Goal: Task Accomplishment & Management: Complete application form

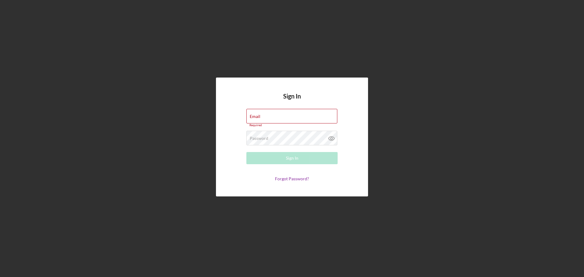
type input "[PERSON_NAME][EMAIL_ADDRESS][DOMAIN_NAME]"
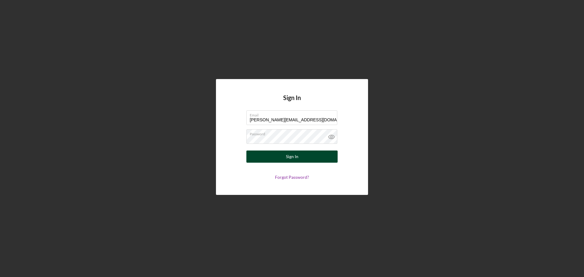
click at [298, 160] on div "Sign In" at bounding box center [292, 157] width 12 height 12
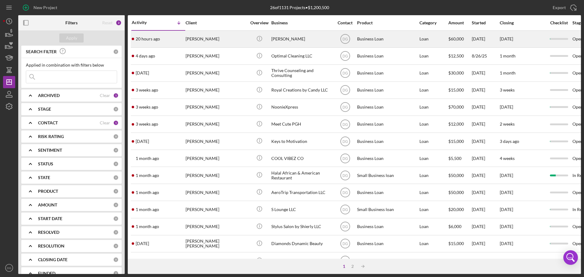
click at [296, 39] on div "[PERSON_NAME]" at bounding box center [301, 39] width 61 height 16
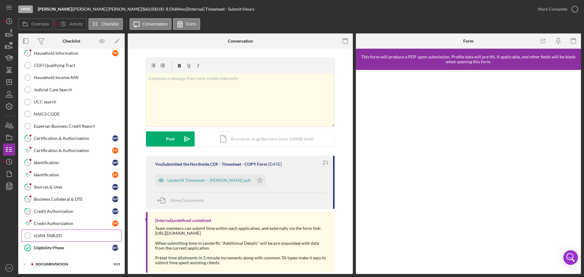
scroll to position [166, 0]
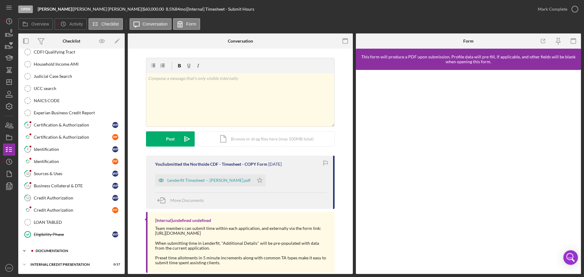
click at [40, 250] on div "documentation" at bounding box center [77, 251] width 82 height 4
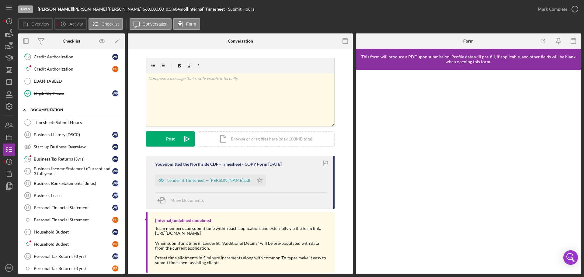
scroll to position [318, 0]
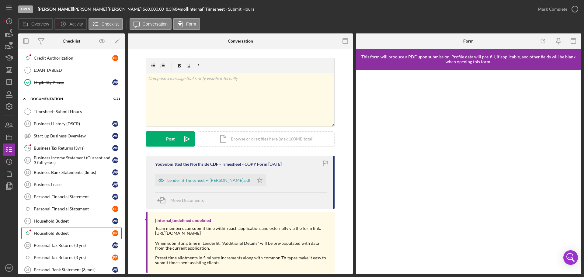
click at [50, 234] on div "Household Budget" at bounding box center [73, 233] width 79 height 5
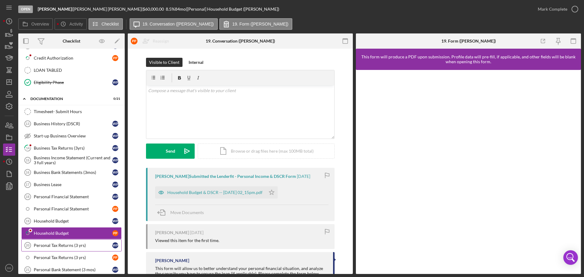
click at [47, 244] on div "Personal Tax Returns (3 yrs)" at bounding box center [73, 245] width 79 height 5
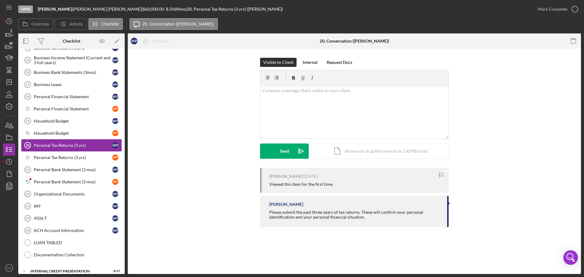
scroll to position [425, 0]
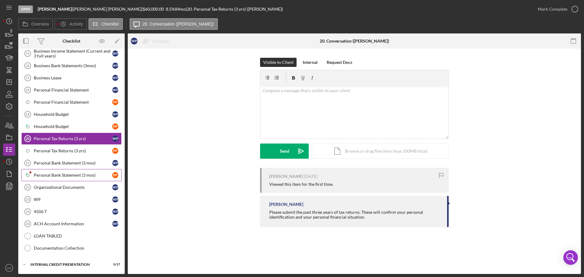
click at [45, 174] on div "Personal Bank Statement (3 mos)" at bounding box center [73, 175] width 79 height 5
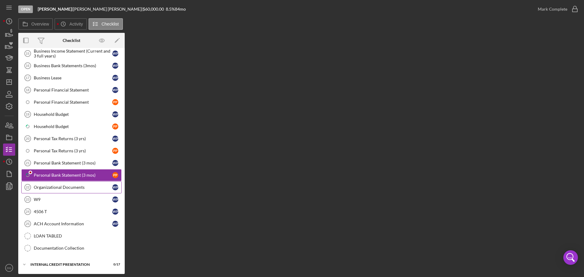
scroll to position [425, 0]
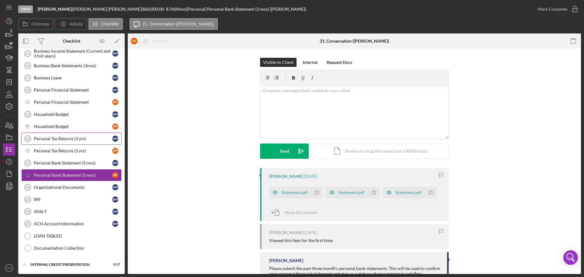
click at [51, 139] on div "Personal Tax Returns (3 yrs)" at bounding box center [73, 138] width 79 height 5
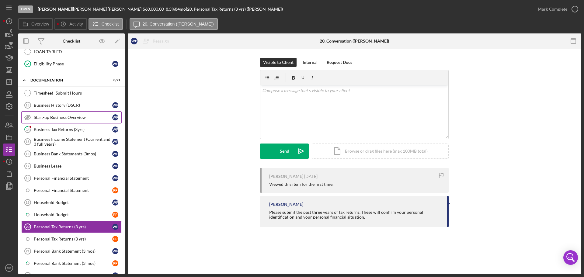
scroll to position [303, 0]
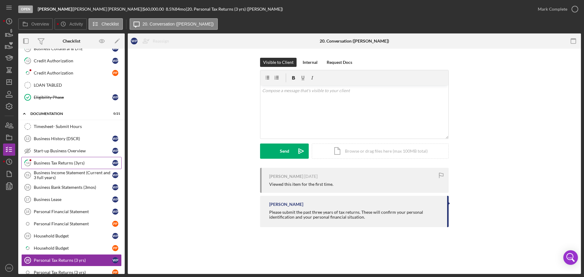
click at [48, 164] on div "Business Tax Returns (3yrs)" at bounding box center [73, 163] width 79 height 5
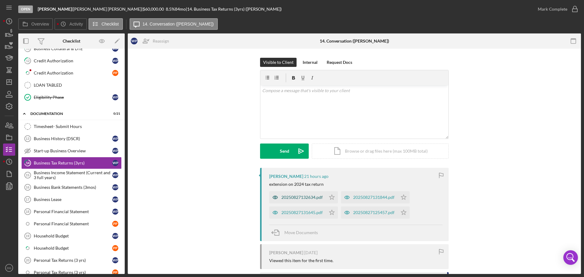
click at [304, 196] on div "20250827132634.pdf" at bounding box center [302, 197] width 41 height 5
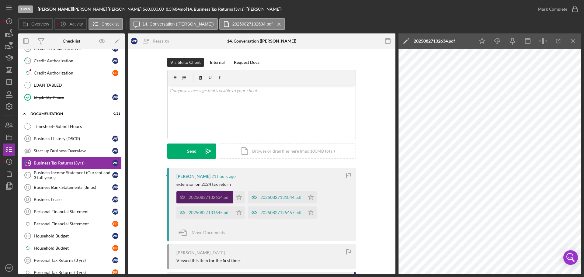
click at [206, 197] on div "20250827132634.pdf" at bounding box center [209, 197] width 41 height 5
click at [500, 42] on icon "Icon/Download" at bounding box center [498, 41] width 14 height 14
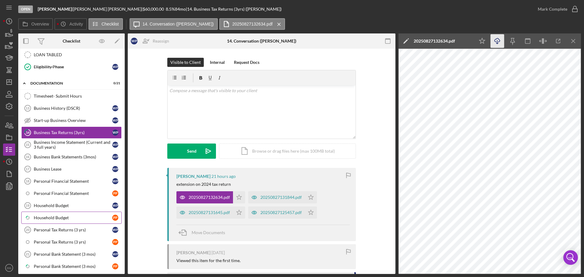
click at [49, 221] on link "Icon/Checklist Item Sub Partial Household Budget P P" at bounding box center [71, 218] width 100 height 12
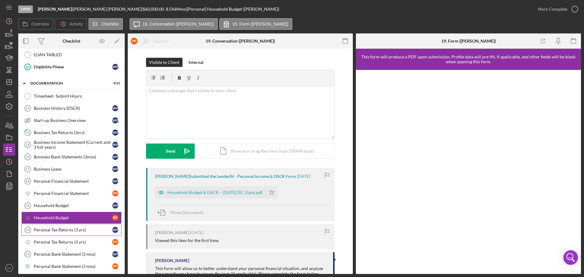
click at [52, 228] on div "Personal Tax Returns (3 yrs)" at bounding box center [73, 230] width 79 height 5
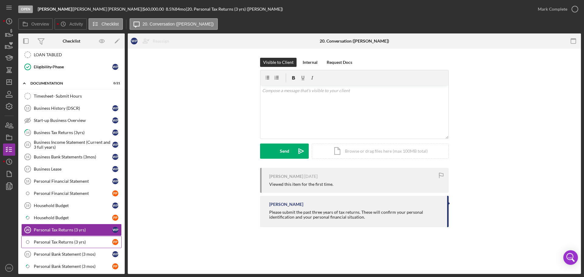
click at [47, 243] on div "Personal Tax Returns (3 yrs)" at bounding box center [73, 242] width 79 height 5
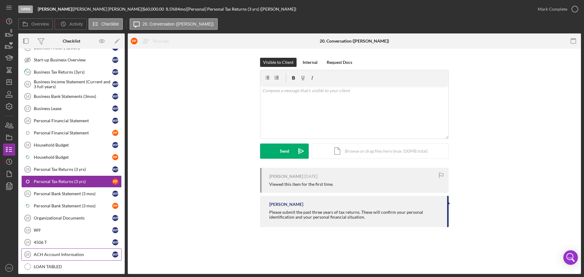
scroll to position [394, 0]
click at [61, 203] on link "Icon/Checklist Item Sub Partial Personal Bank Statement (3 mos) P P" at bounding box center [71, 206] width 100 height 12
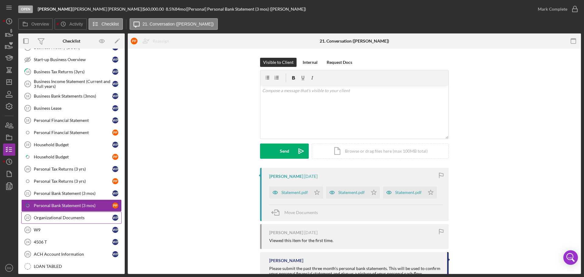
click at [58, 216] on div "Organizational Documents" at bounding box center [73, 217] width 79 height 5
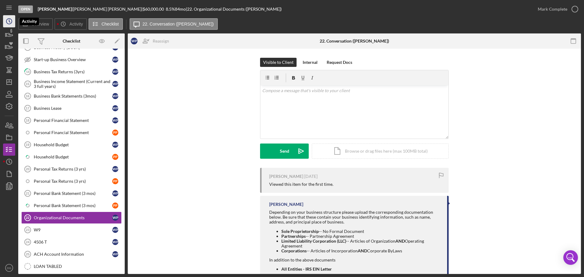
click at [10, 22] on icon "Icon/History" at bounding box center [9, 21] width 15 height 15
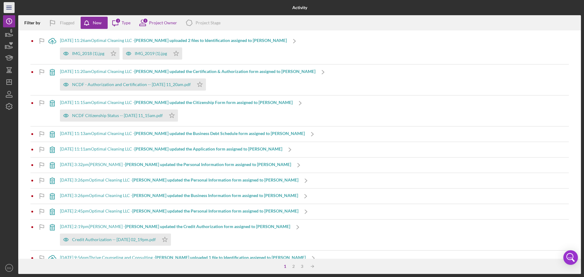
click at [9, 6] on line "button" at bounding box center [8, 6] width 5 height 0
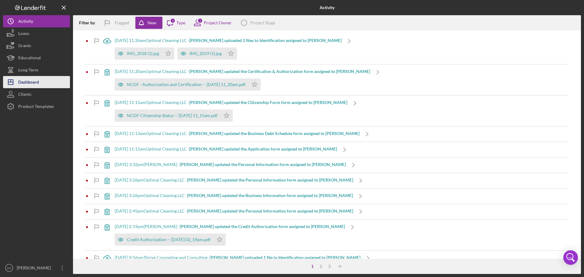
click at [28, 80] on div "Dashboard" at bounding box center [28, 83] width 21 height 14
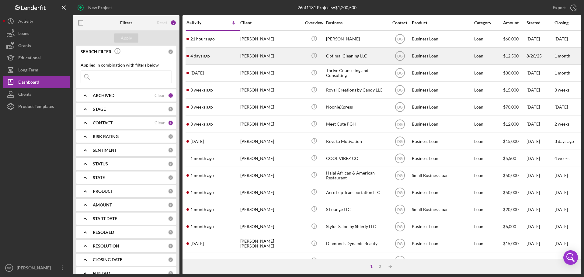
click at [252, 54] on div "[PERSON_NAME]" at bounding box center [270, 56] width 61 height 16
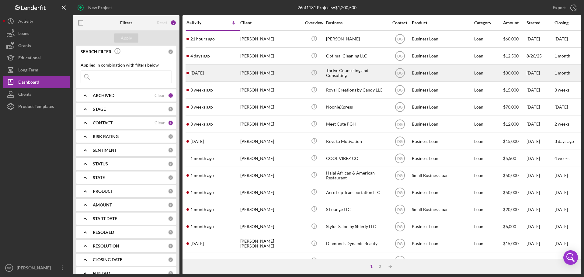
click at [343, 75] on div "Thrive Counseling and Consulting" at bounding box center [356, 73] width 61 height 16
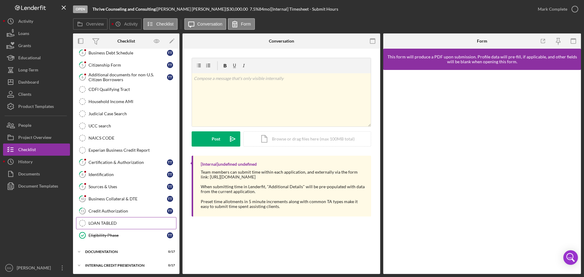
scroll to position [67, 0]
click at [101, 250] on div "documentation" at bounding box center [128, 251] width 87 height 4
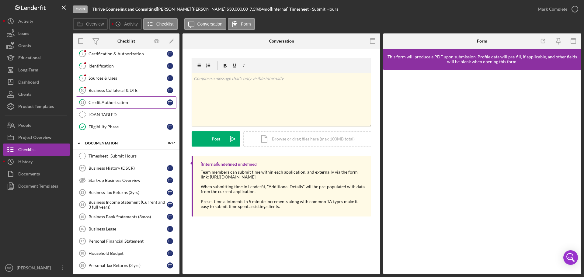
scroll to position [125, 0]
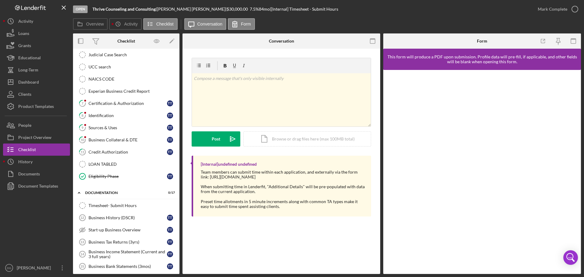
click at [319, 249] on div "Timesheet - Submit Hours Timesheet - Submit Hours v Color teal Color pink Remov…" at bounding box center [282, 162] width 198 height 226
click at [230, 208] on div "Team members can submit time within each application, and externally via the fo…" at bounding box center [283, 189] width 164 height 39
click at [362, 244] on div "Timesheet - Submit Hours Timesheet - Submit Hours v Color teal Color pink Remov…" at bounding box center [282, 162] width 198 height 226
drag, startPoint x: 278, startPoint y: 208, endPoint x: 191, endPoint y: 164, distance: 97.3
click at [192, 164] on div "[Internal] undefined undefined Team members can submit time within each applica…" at bounding box center [282, 186] width 180 height 61
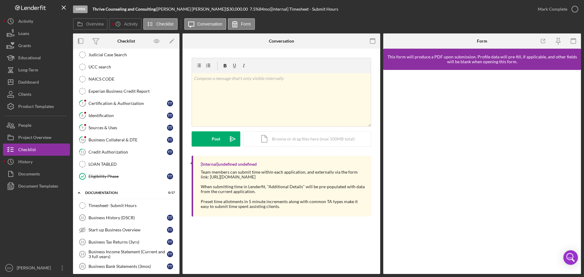
click at [227, 225] on div "v Color teal Color pink Remove color Add row above Add row below Add column bef…" at bounding box center [282, 139] width 198 height 180
click at [24, 23] on div "Activity" at bounding box center [25, 22] width 15 height 14
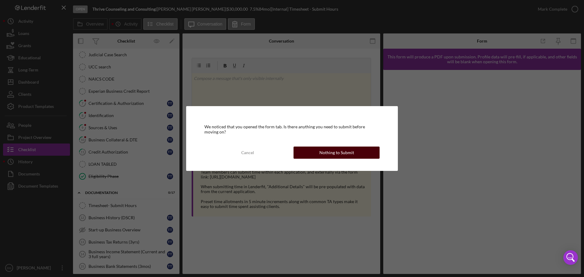
click at [339, 155] on div "Nothing to Submit" at bounding box center [337, 153] width 35 height 12
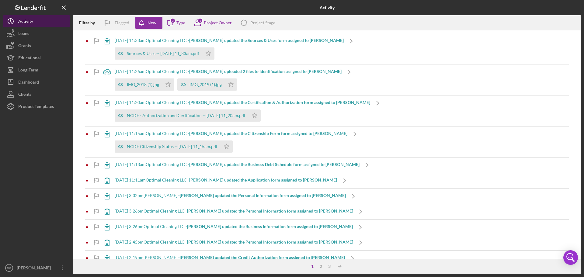
click at [28, 19] on div "Activity" at bounding box center [25, 22] width 15 height 14
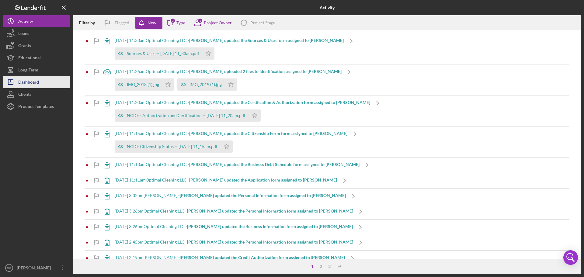
click at [26, 81] on div "Dashboard" at bounding box center [28, 83] width 21 height 14
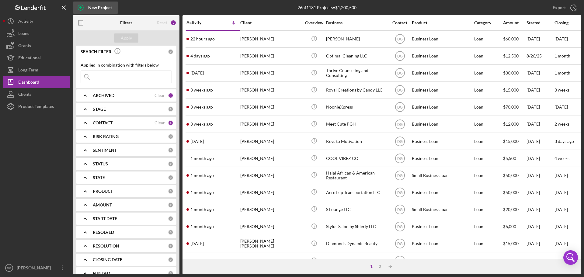
click at [94, 2] on div "New Project" at bounding box center [100, 8] width 24 height 12
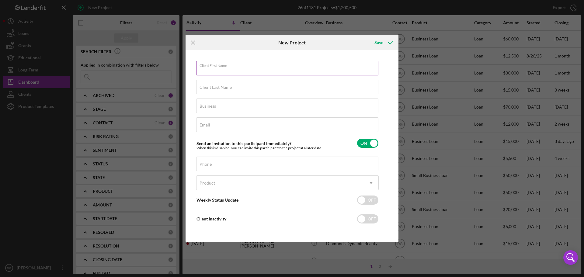
click at [261, 71] on input "Client First Name" at bounding box center [287, 68] width 182 height 15
click at [201, 69] on input "[PERSON_NAME]" at bounding box center [287, 68] width 182 height 15
type input "[PERSON_NAME]"
click at [220, 90] on input "Client Last Name" at bounding box center [287, 87] width 182 height 15
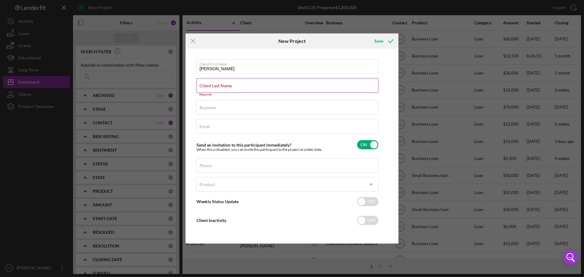
drag, startPoint x: 220, startPoint y: 88, endPoint x: 219, endPoint y: 85, distance: 3.1
click at [220, 87] on label "Client Last Name" at bounding box center [216, 85] width 32 height 5
click at [220, 87] on input "Client Last Name" at bounding box center [287, 85] width 182 height 15
click at [213, 88] on input "Client Last Name" at bounding box center [287, 85] width 182 height 15
click at [218, 84] on label "Client Last Name" at bounding box center [216, 85] width 32 height 5
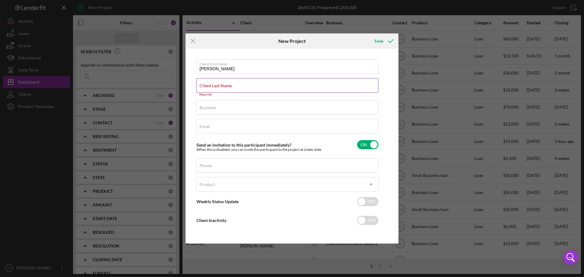
click at [218, 84] on input "Client Last Name" at bounding box center [287, 85] width 182 height 15
drag, startPoint x: 215, startPoint y: 79, endPoint x: 212, endPoint y: 81, distance: 3.5
click at [214, 79] on div "Client Last Name Required" at bounding box center [287, 87] width 183 height 18
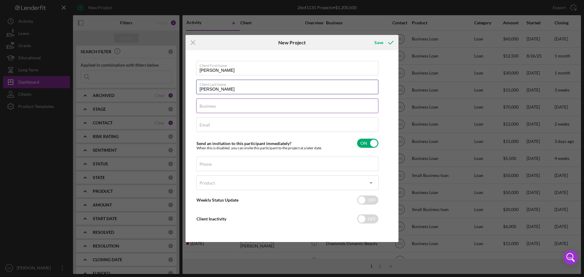
type input "[PERSON_NAME]"
click at [203, 104] on label "Business" at bounding box center [208, 106] width 16 height 5
click at [203, 104] on input "Business" at bounding box center [287, 106] width 182 height 15
click at [280, 107] on input "[PERSON_NAME] 6 Visions LLC" at bounding box center [287, 106] width 182 height 15
type input "[PERSON_NAME] 6 Visions LLC D/B/A/ NS6Visions Logistics"
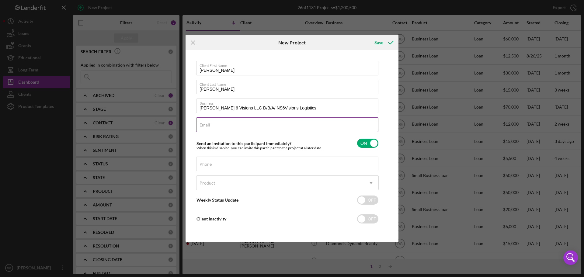
click at [245, 123] on div "Email Required" at bounding box center [287, 124] width 183 height 15
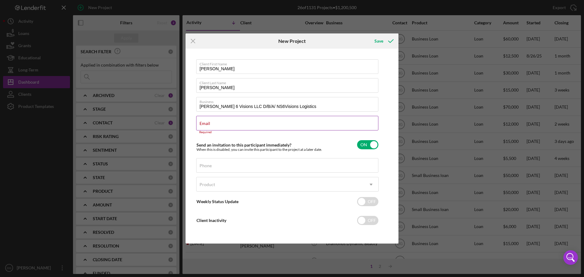
click at [233, 124] on div "Email Required" at bounding box center [287, 125] width 183 height 18
paste input "[EMAIL_ADDRESS][DOMAIN_NAME]"
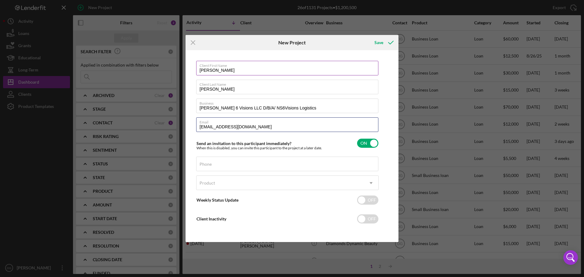
type input "[EMAIL_ADDRESS][DOMAIN_NAME]"
click at [232, 68] on input "[PERSON_NAME]" at bounding box center [287, 68] width 182 height 15
click at [230, 83] on label "Client Last Name" at bounding box center [289, 83] width 179 height 7
click at [230, 83] on input "[PERSON_NAME]" at bounding box center [287, 87] width 182 height 15
type input "[PERSON_NAME]"
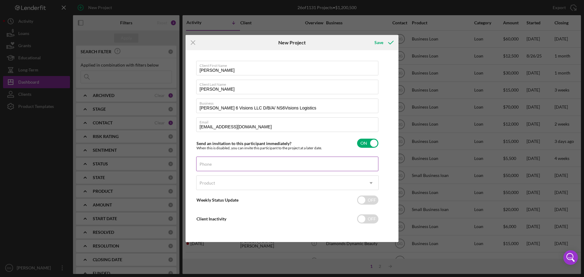
click at [263, 166] on input "Phone" at bounding box center [287, 164] width 182 height 15
type input "(4##) ###-####"
type input "[PHONE_NUMBER]"
click at [257, 180] on div "Product" at bounding box center [280, 183] width 167 height 14
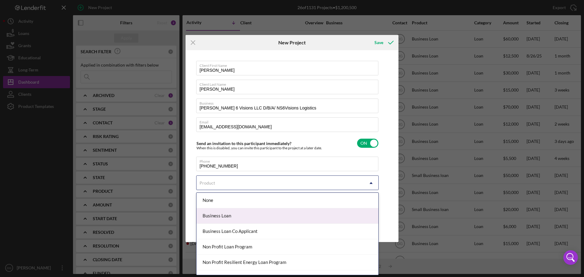
click at [221, 221] on div "Business Loan" at bounding box center [288, 216] width 182 height 16
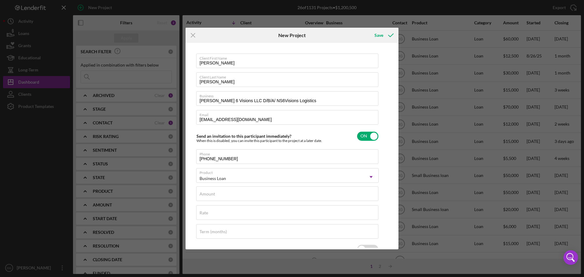
click at [213, 203] on div "Client First Name [PERSON_NAME] Client Last Name [PERSON_NAME] Business [PERSON…" at bounding box center [287, 167] width 183 height 227
click at [210, 192] on label "Amount" at bounding box center [208, 194] width 16 height 5
click at [210, 192] on input "Amount" at bounding box center [287, 194] width 182 height 15
type input "$100,000"
click at [219, 208] on div "Rate" at bounding box center [287, 212] width 183 height 15
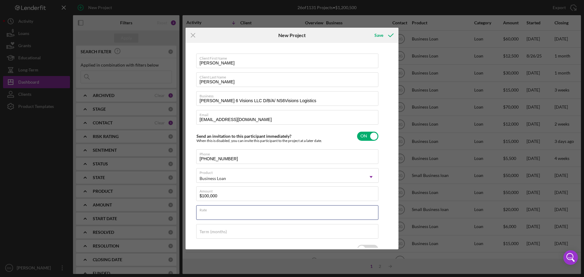
type input "8.000%"
click at [231, 237] on input "Term (months)" at bounding box center [287, 231] width 182 height 15
type input "84"
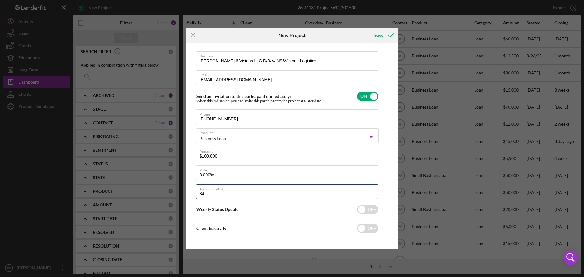
scroll to position [42, 0]
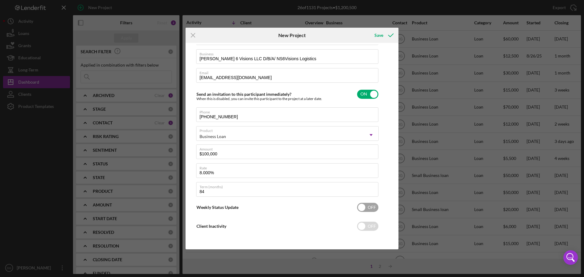
click at [361, 210] on input "checkbox" at bounding box center [367, 207] width 21 height 9
checkbox input "true"
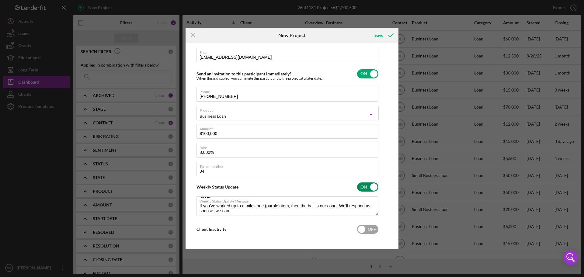
type textarea "Here's a snapshot of information that has been fully approved, as well as the i…"
click at [368, 231] on input "checkbox" at bounding box center [367, 229] width 21 height 9
checkbox input "true"
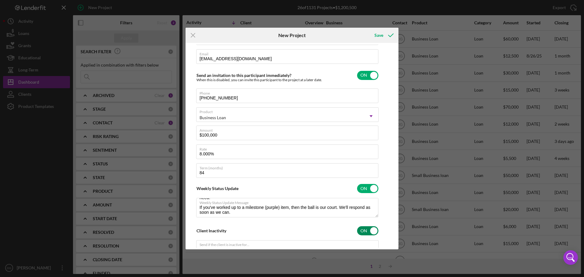
scroll to position [0, 0]
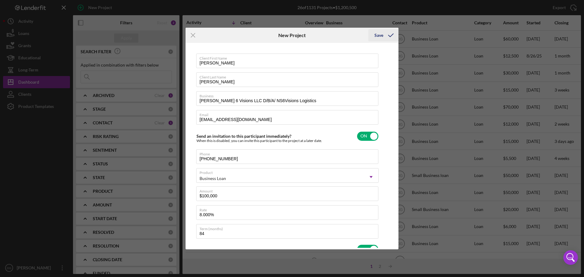
click at [385, 34] on icon "submit" at bounding box center [390, 35] width 15 height 15
type textarea "Here's a snapshot of information that has been fully approved, as well as the i…"
checkbox input "false"
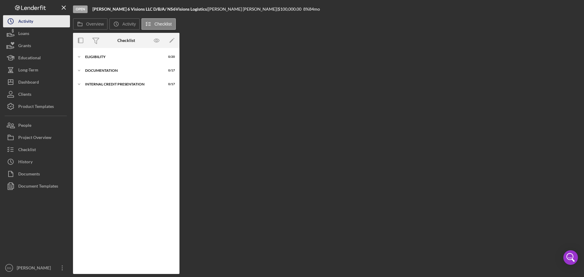
click at [29, 24] on div "Activity" at bounding box center [25, 22] width 15 height 14
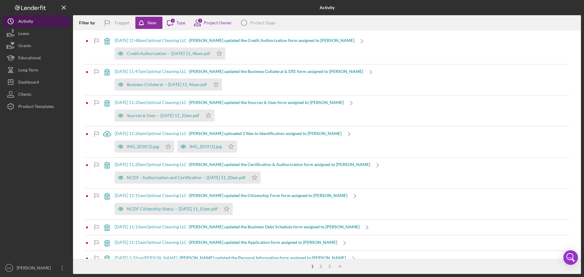
click at [31, 21] on div "Activity" at bounding box center [25, 22] width 15 height 14
click at [25, 18] on div "Activity" at bounding box center [25, 22] width 15 height 14
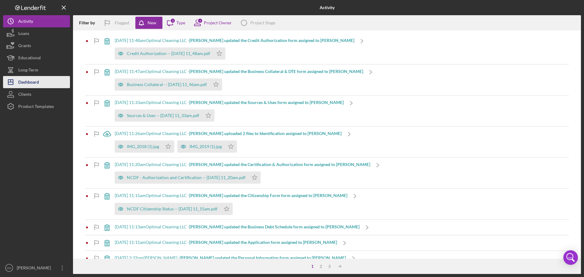
click at [32, 82] on div "Dashboard" at bounding box center [28, 83] width 21 height 14
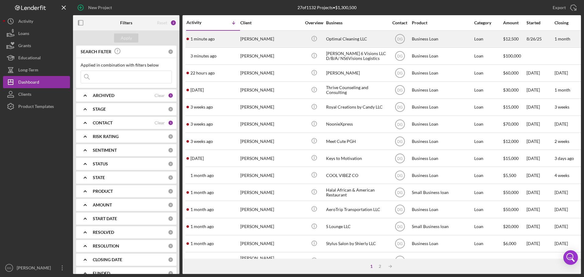
click at [254, 39] on div "[PERSON_NAME]" at bounding box center [270, 39] width 61 height 16
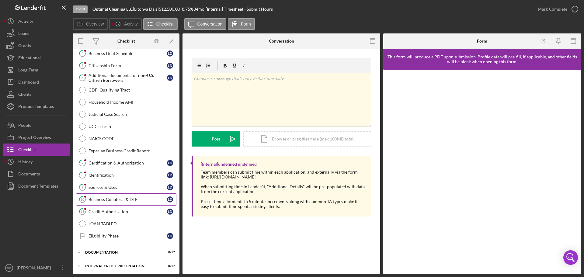
scroll to position [67, 0]
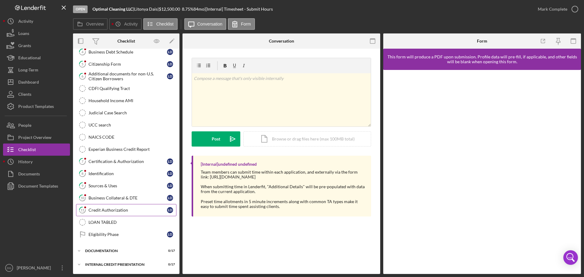
click at [103, 207] on link "11 Credit Authorization [PERSON_NAME]" at bounding box center [126, 210] width 100 height 12
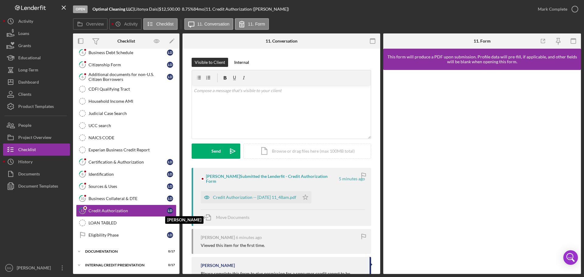
scroll to position [67, 0]
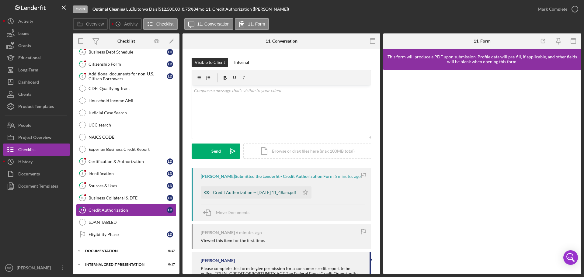
click at [265, 192] on div "Credit Authorization -- [DATE] 11_48am.pdf" at bounding box center [254, 192] width 83 height 5
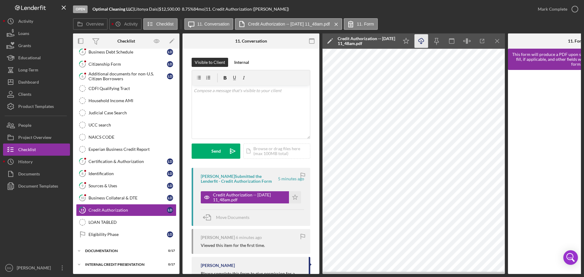
click at [421, 39] on icon "button" at bounding box center [421, 39] width 5 height 3
click at [37, 79] on div "Dashboard" at bounding box center [28, 83] width 21 height 14
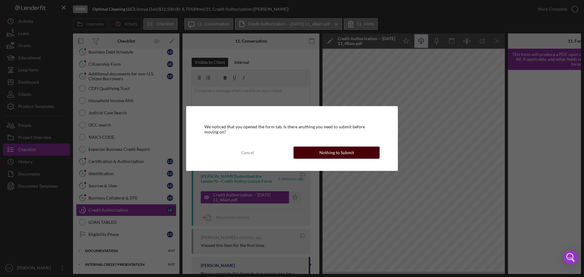
click at [334, 153] on div "Nothing to Submit" at bounding box center [337, 153] width 35 height 12
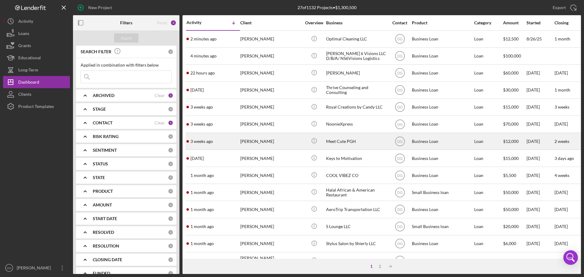
click at [260, 141] on div "[PERSON_NAME]" at bounding box center [270, 141] width 61 height 16
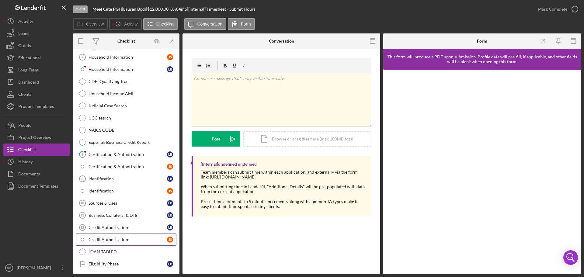
scroll to position [178, 0]
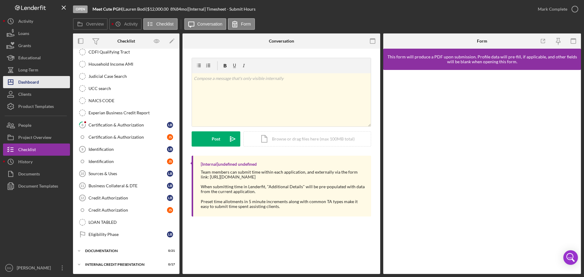
click at [26, 80] on div "Dashboard" at bounding box center [28, 83] width 21 height 14
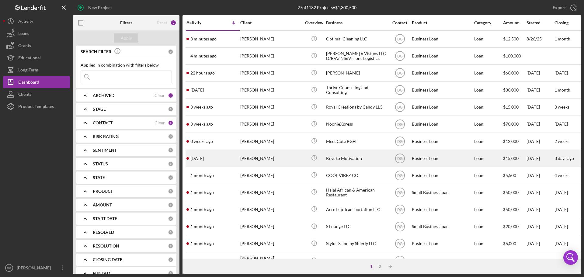
click at [247, 157] on div "[PERSON_NAME]" at bounding box center [270, 158] width 61 height 16
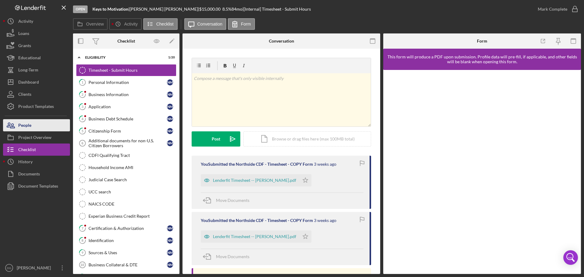
click at [28, 125] on div "People" at bounding box center [24, 126] width 13 height 14
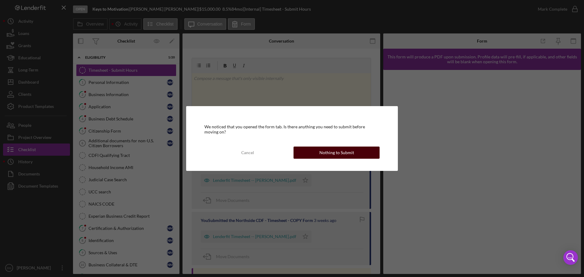
click at [348, 153] on div "Nothing to Submit" at bounding box center [337, 153] width 35 height 12
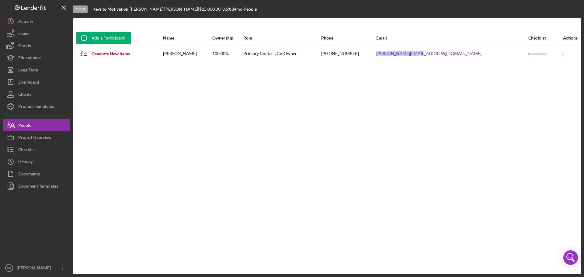
drag, startPoint x: 484, startPoint y: 56, endPoint x: 436, endPoint y: 55, distance: 48.4
click at [431, 56] on tr "Generate New Items [PERSON_NAME] 100.00% Primary Contact, Co-Owner [PHONE_NUMBE…" at bounding box center [327, 54] width 502 height 16
click at [454, 53] on link "[PERSON_NAME][EMAIL_ADDRESS][DOMAIN_NAME]" at bounding box center [428, 53] width 105 height 5
drag, startPoint x: 451, startPoint y: 100, endPoint x: 451, endPoint y: 96, distance: 4.0
click at [451, 100] on div "Add a Participant Name Ownership Role Phone Email Checklist Actions Generate Ne…" at bounding box center [327, 146] width 508 height 232
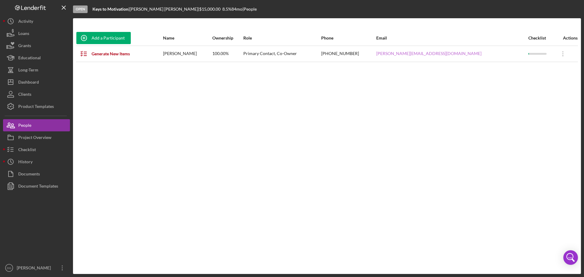
click at [451, 54] on link "[PERSON_NAME][EMAIL_ADDRESS][DOMAIN_NAME]" at bounding box center [428, 53] width 105 height 5
click at [28, 82] on div "Dashboard" at bounding box center [28, 83] width 21 height 14
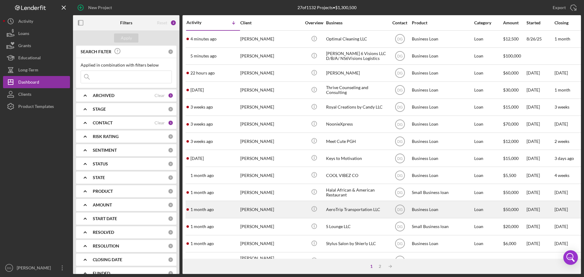
click at [350, 209] on div "AeroTrip Transportation LLC" at bounding box center [356, 209] width 61 height 16
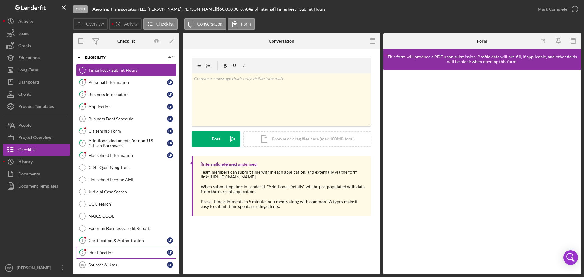
drag, startPoint x: 106, startPoint y: 247, endPoint x: 102, endPoint y: 258, distance: 11.7
click at [103, 257] on div "Timesheet - Submit Hours Timesheet - Submit Hours 1 Personal Information L P 2 …" at bounding box center [126, 193] width 107 height 259
click at [40, 81] on button "Icon/Dashboard Dashboard" at bounding box center [36, 82] width 67 height 12
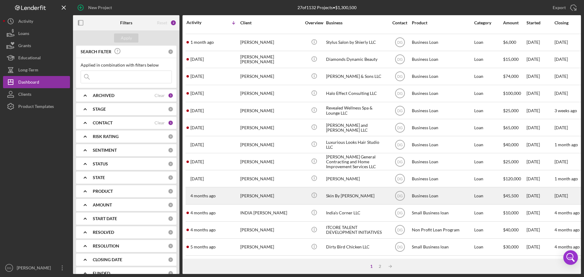
scroll to position [206, 0]
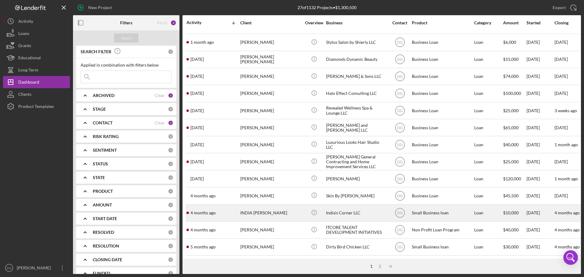
click at [341, 209] on div "India's Corner LLC" at bounding box center [356, 213] width 61 height 16
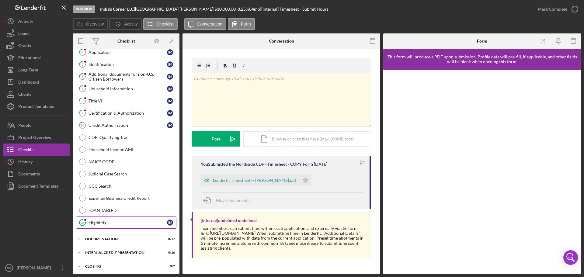
scroll to position [68, 0]
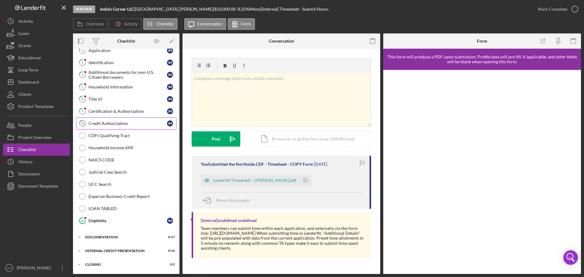
click at [100, 124] on div "Credit Authorization" at bounding box center [128, 123] width 79 height 5
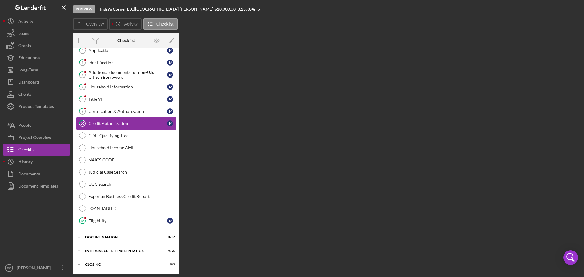
scroll to position [68, 0]
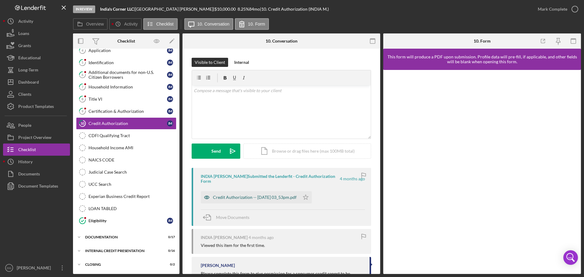
click at [263, 197] on div "Credit Authorization -- [DATE] 03_53pm.pdf" at bounding box center [250, 197] width 99 height 12
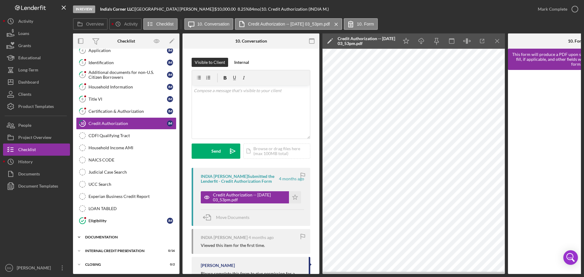
click at [100, 236] on div "Documentation" at bounding box center [128, 238] width 87 height 4
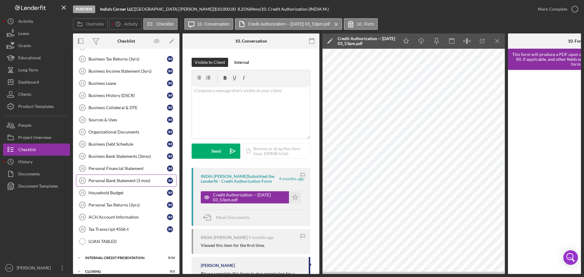
scroll to position [281, 0]
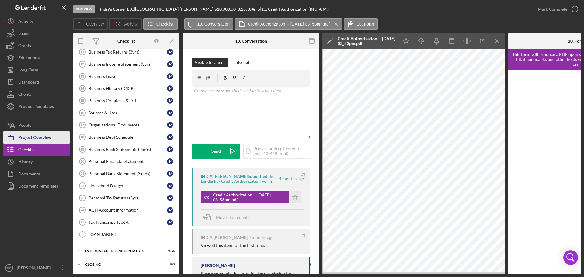
click at [44, 135] on div "Project Overview" at bounding box center [34, 138] width 33 height 14
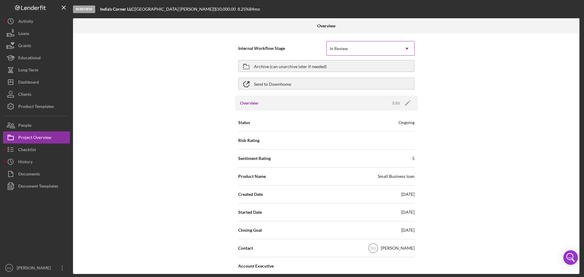
click at [360, 51] on div "In Review" at bounding box center [363, 49] width 73 height 14
click at [31, 21] on div "Activity" at bounding box center [25, 22] width 15 height 14
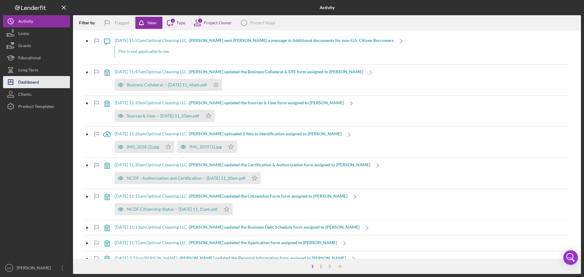
click at [30, 79] on div "Dashboard" at bounding box center [28, 83] width 21 height 14
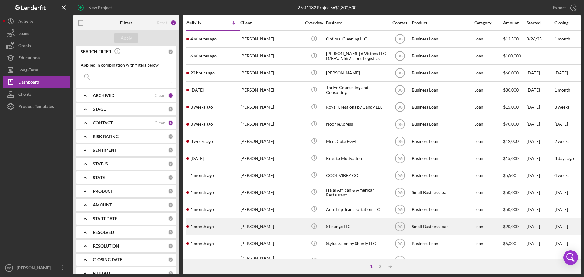
click at [259, 228] on div "[PERSON_NAME]" at bounding box center [270, 227] width 61 height 16
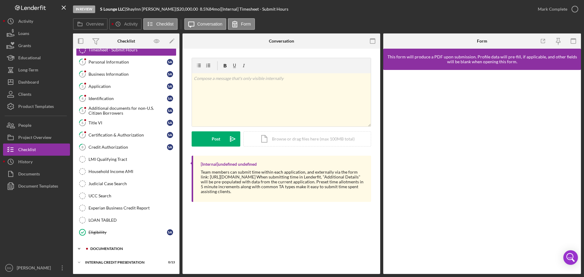
scroll to position [32, 0]
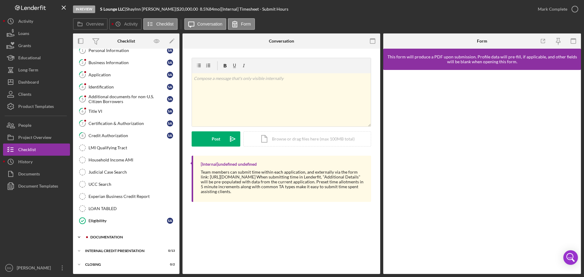
click at [106, 234] on div "Icon/Expander Documentation 0 / 17" at bounding box center [126, 237] width 107 height 12
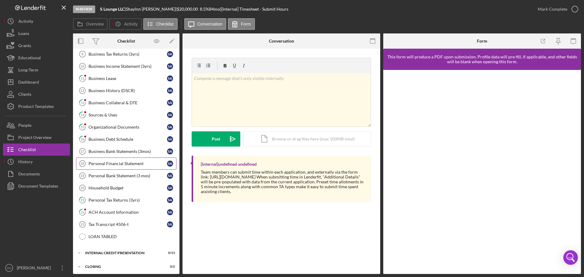
scroll to position [242, 0]
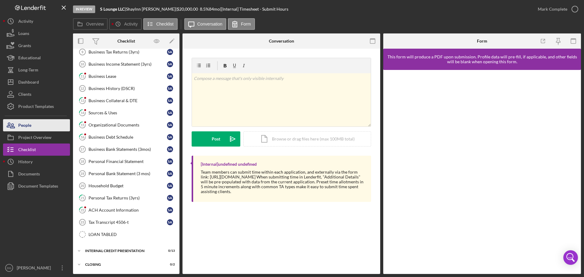
click at [27, 124] on div "People" at bounding box center [24, 126] width 13 height 14
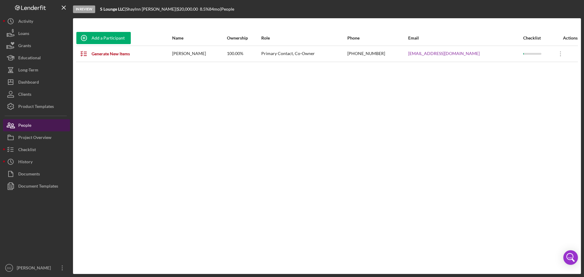
click at [31, 124] on div "People" at bounding box center [24, 126] width 13 height 14
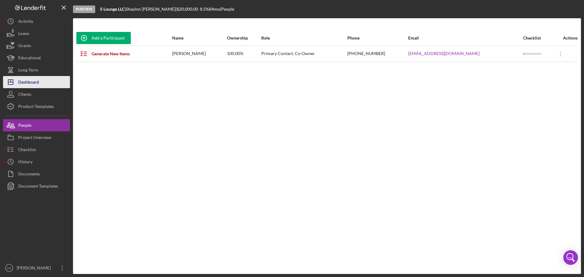
click at [32, 85] on div "Dashboard" at bounding box center [28, 83] width 21 height 14
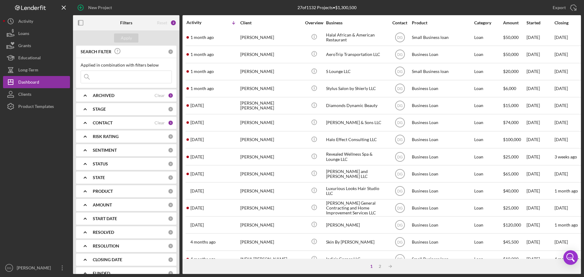
scroll to position [206, 0]
